Goal: Transaction & Acquisition: Purchase product/service

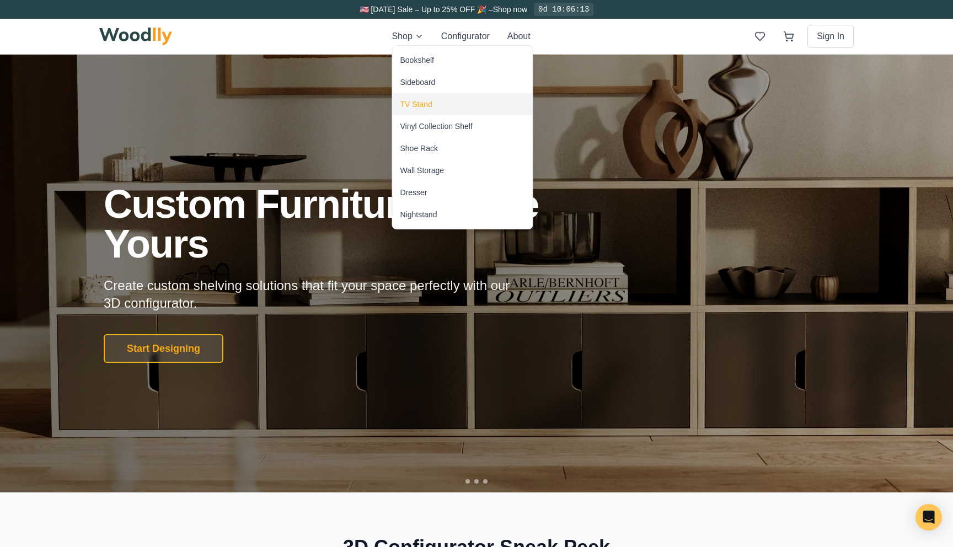
click at [428, 96] on div "TV Stand" at bounding box center [463, 104] width 140 height 22
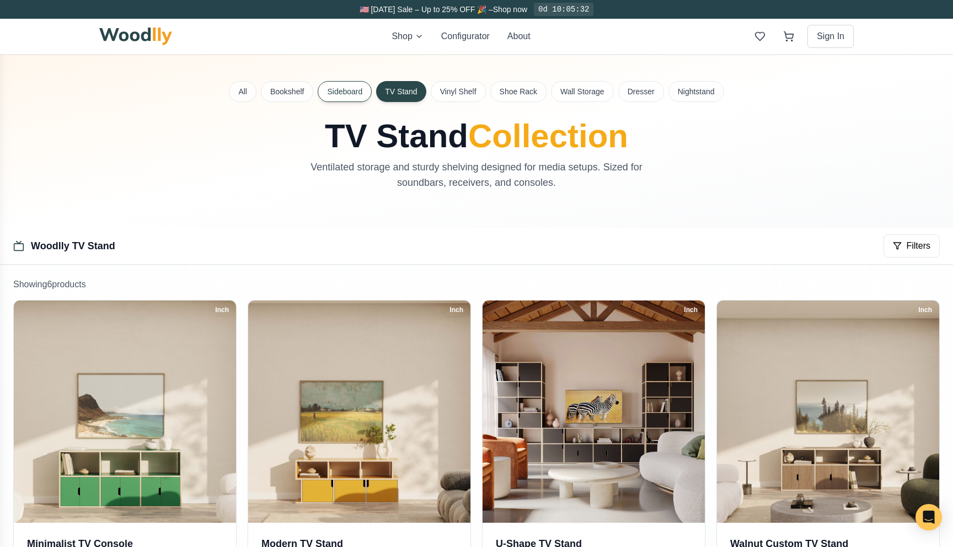
click at [342, 98] on button "Sideboard" at bounding box center [345, 91] width 54 height 21
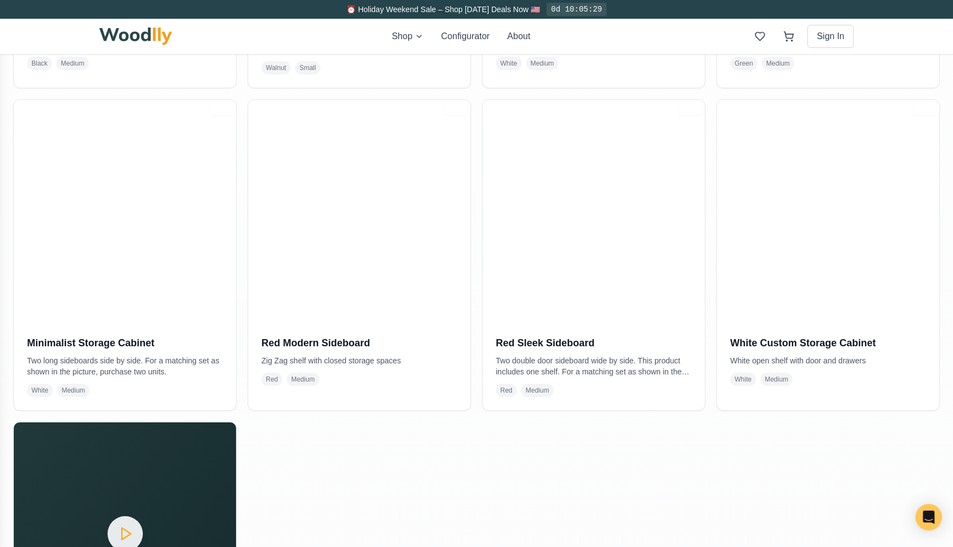
scroll to position [794, 0]
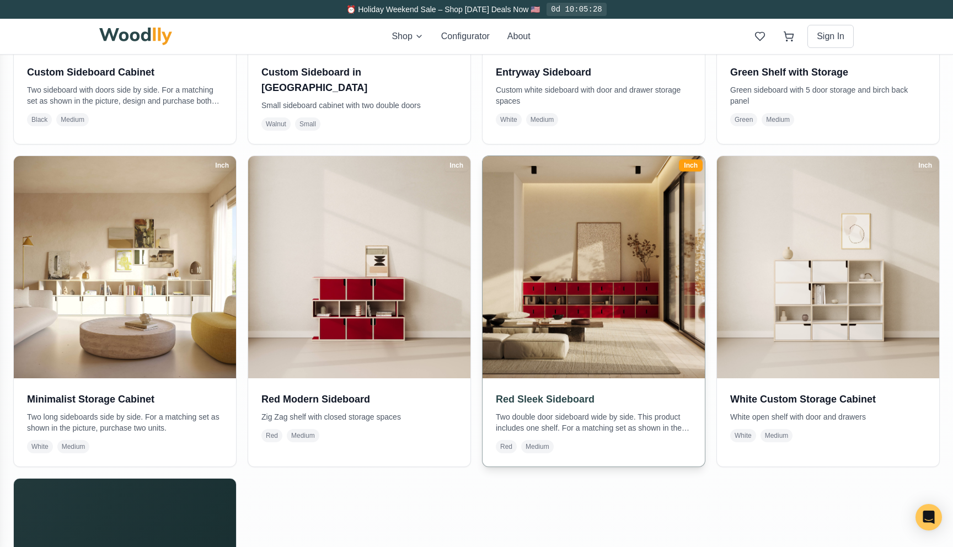
click at [557, 308] on img at bounding box center [593, 267] width 233 height 233
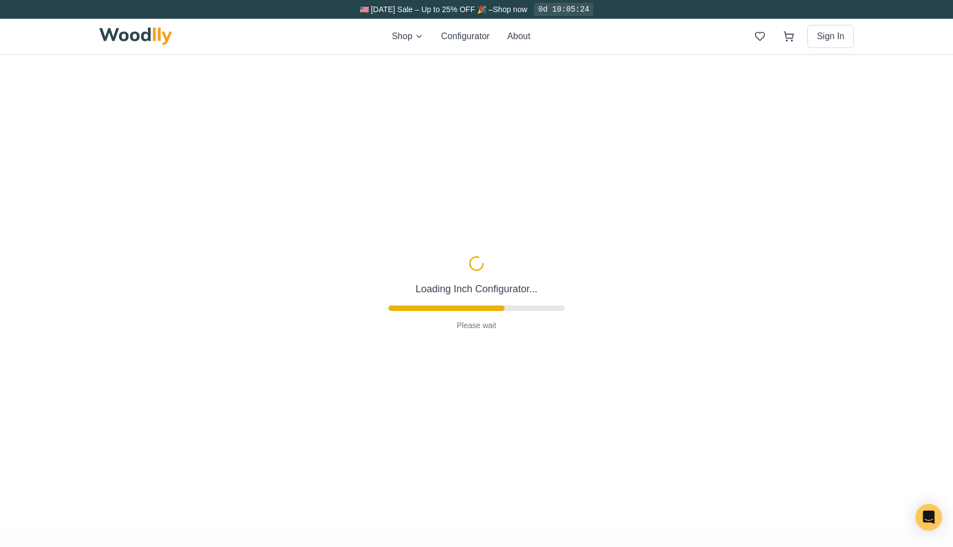
type input "56"
type input "3"
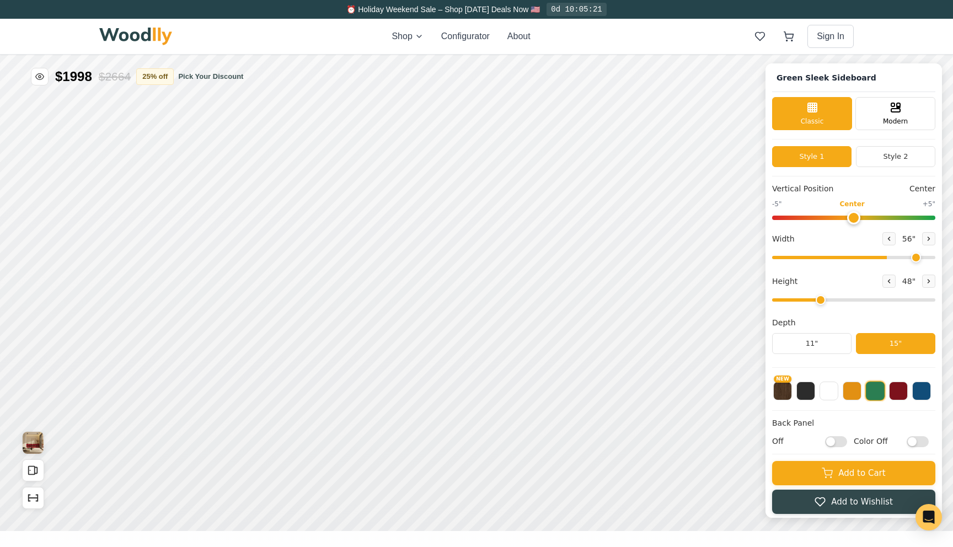
drag, startPoint x: 882, startPoint y: 257, endPoint x: 938, endPoint y: 257, distance: 56.2
type input "72"
click at [935, 257] on input "range" at bounding box center [853, 257] width 163 height 3
click at [900, 153] on button "Style 2" at bounding box center [895, 156] width 79 height 21
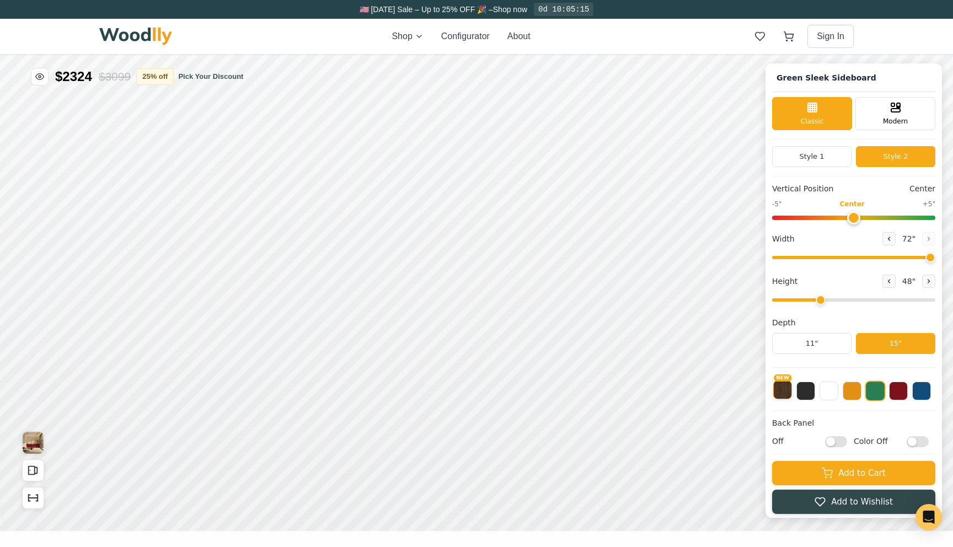
click at [786, 399] on button "NEW" at bounding box center [782, 389] width 19 height 19
click at [229, 247] on div "9" Compact" at bounding box center [221, 252] width 25 height 25
click at [805, 343] on button "11"" at bounding box center [811, 343] width 79 height 21
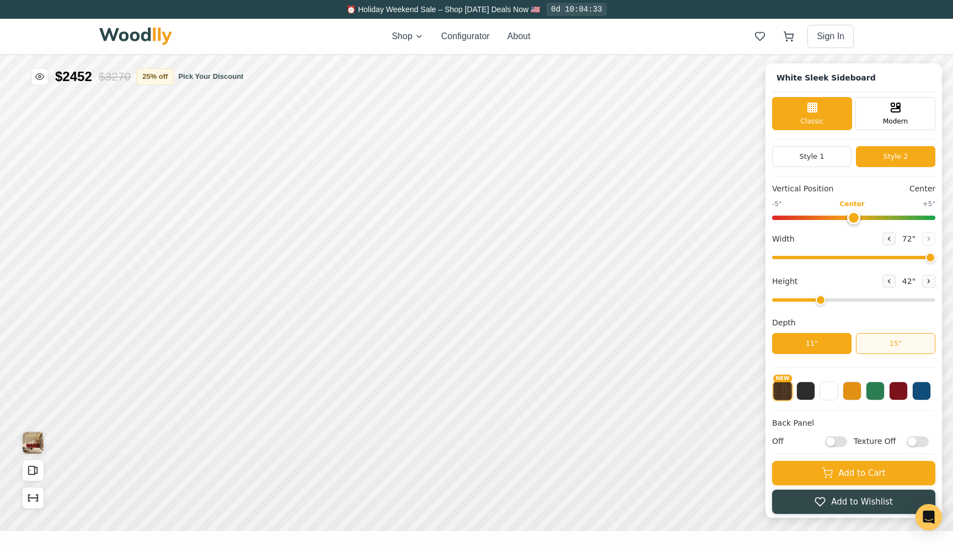
click at [904, 342] on button "15"" at bounding box center [895, 343] width 79 height 21
click at [832, 344] on button "11"" at bounding box center [811, 343] width 79 height 21
click at [874, 344] on button "15"" at bounding box center [895, 343] width 79 height 21
click at [830, 345] on button "11"" at bounding box center [811, 343] width 79 height 21
click at [886, 344] on button "15"" at bounding box center [895, 343] width 79 height 21
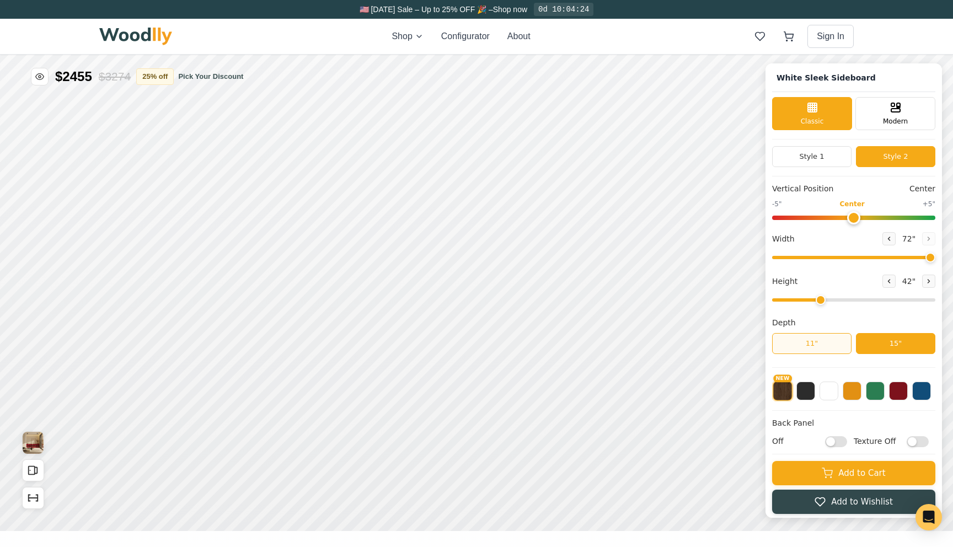
click at [836, 346] on button "11"" at bounding box center [811, 343] width 79 height 21
click at [884, 345] on button "15"" at bounding box center [895, 343] width 79 height 21
drag, startPoint x: 822, startPoint y: 303, endPoint x: 837, endPoint y: 303, distance: 14.9
click at [837, 302] on input "range" at bounding box center [853, 299] width 163 height 3
click at [831, 344] on button "11"" at bounding box center [811, 343] width 79 height 21
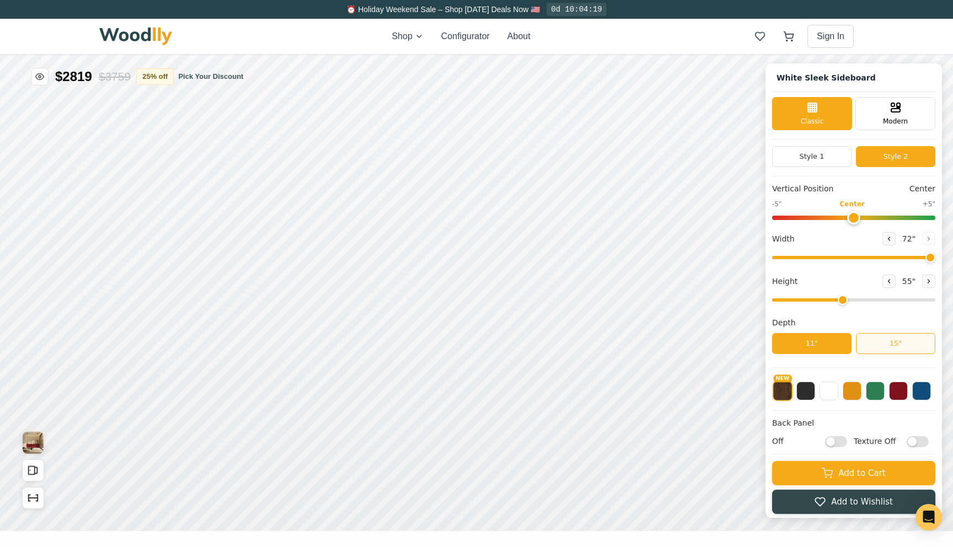
click at [866, 345] on button "15"" at bounding box center [895, 343] width 79 height 21
click at [824, 347] on button "11"" at bounding box center [811, 343] width 79 height 21
type input "5"
click at [871, 302] on input "range" at bounding box center [853, 299] width 163 height 3
click at [877, 347] on button "15"" at bounding box center [895, 343] width 79 height 21
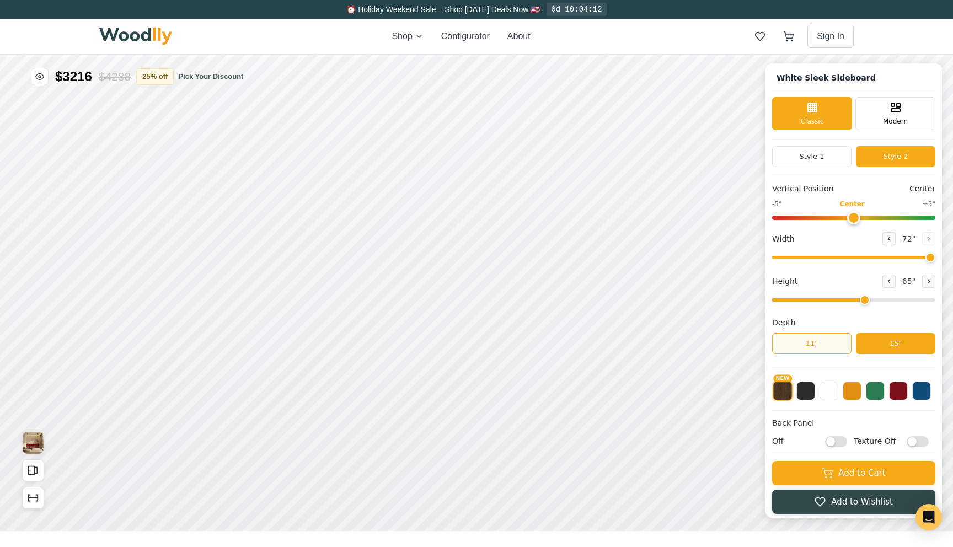
click at [825, 349] on button "11"" at bounding box center [811, 343] width 79 height 21
click at [878, 348] on button "15"" at bounding box center [895, 343] width 79 height 21
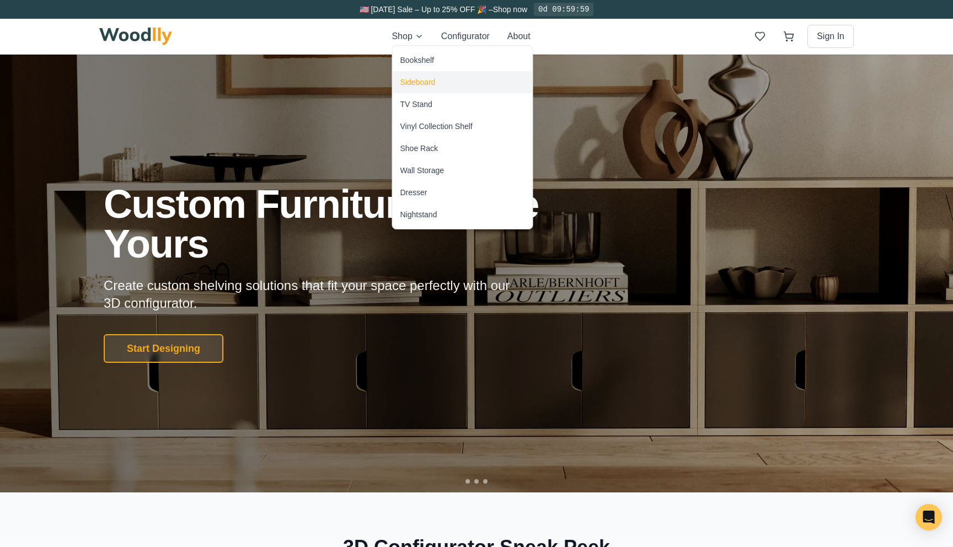
click at [415, 81] on div "Sideboard" at bounding box center [417, 82] width 35 height 11
